Goal: Communication & Community: Answer question/provide support

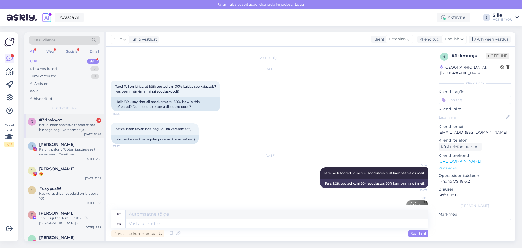
scroll to position [29, 0]
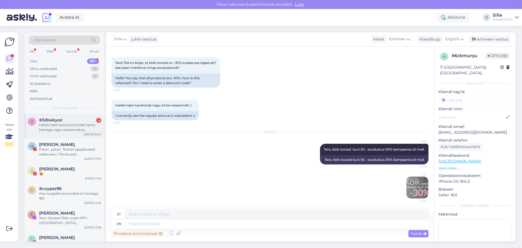
click at [60, 121] on span "#3diwkyoz" at bounding box center [50, 119] width 23 height 5
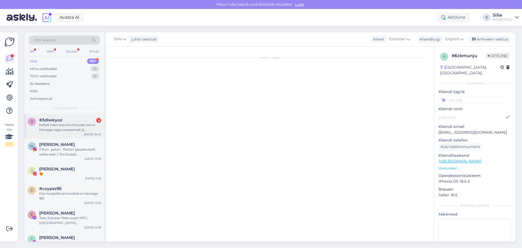
scroll to position [0, 0]
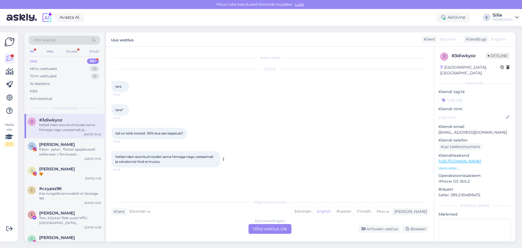
click at [217, 157] on div "hetkel näen soovitud toodet sama hinnaga nagu varasemalt ja ostukorvis hind ei …" at bounding box center [165, 159] width 109 height 16
click at [271, 228] on div "Estonian to English Võta vestlus üle" at bounding box center [269, 229] width 43 height 10
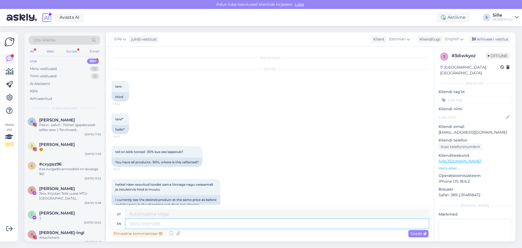
click at [179, 224] on textarea at bounding box center [277, 223] width 303 height 9
type textarea "Tere,"
paste textarea
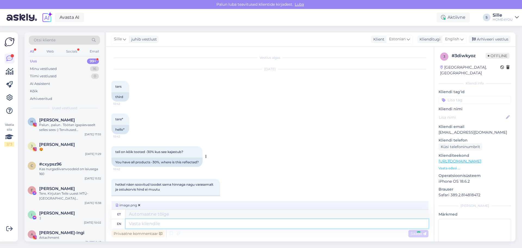
scroll to position [77, 0]
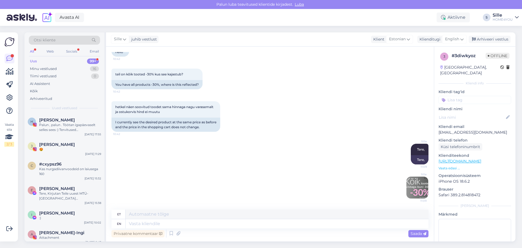
click at [410, 183] on img at bounding box center [417, 187] width 22 height 22
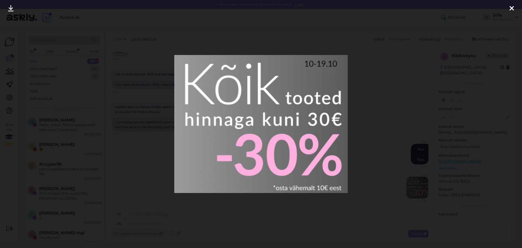
click at [514, 5] on div at bounding box center [511, 8] width 11 height 17
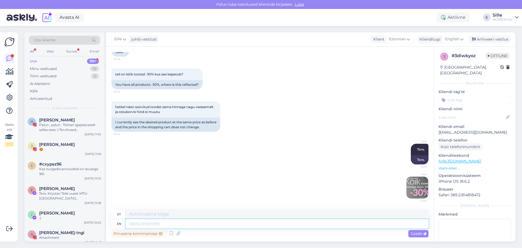
click at [250, 225] on textarea at bounding box center [277, 223] width 303 height 9
type textarea "Ka s"
type textarea "Ka"
type textarea "Ka stoode o"
type textarea "Ka seisis"
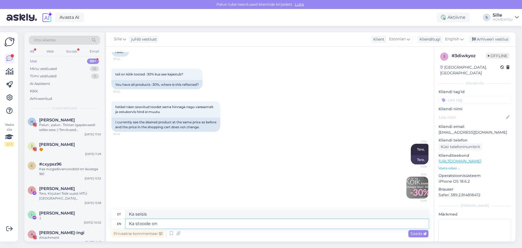
type textarea "Ka stoode on"
type textarea "Ka seisis peal"
type textarea "Ka stoode on hinnaga"
type textarea "Ka seisis hinna eest"
type textarea "Ka stoode on hinnaga kuni"
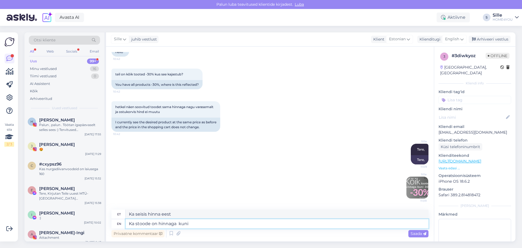
type textarea "Ka seisis hinna eest kuni"
type textarea "Ka stoode on hinnaga kuni 30"
type textarea "Ka seisis hinnaga kuni 30"
type textarea "Ka stoode on hinnaga kuni 30 eurot?"
type textarea "Ka seisis hinnaga kuni 30 eurot?"
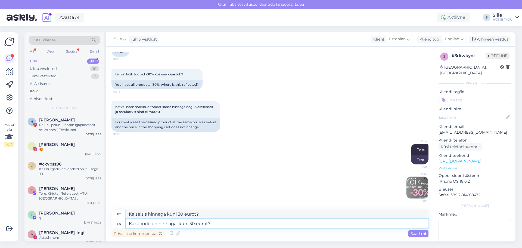
click at [138, 222] on textarea "Ka stoode on hinnaga kuni 30 eurot?" at bounding box center [277, 223] width 303 height 9
type textarea "Kas toode on hinnaga kuni 30 eurot?"
click at [220, 223] on textarea "Kas toode on hinnaga kuni 30 eurot?" at bounding box center [277, 223] width 303 height 9
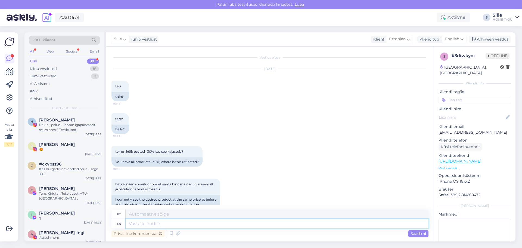
scroll to position [0, 0]
